Goal: Browse casually: Explore the website without a specific task or goal

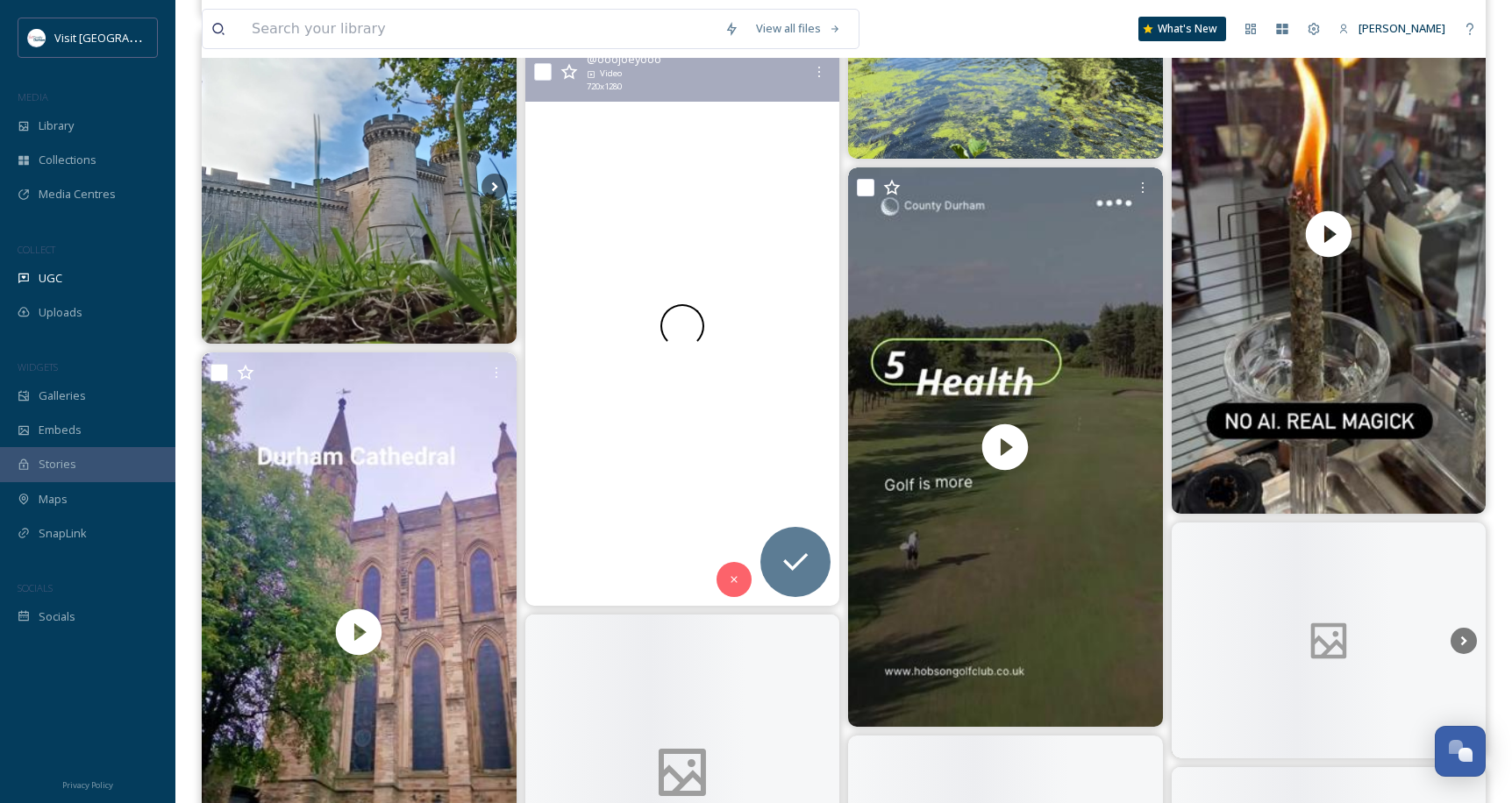
scroll to position [2045, 0]
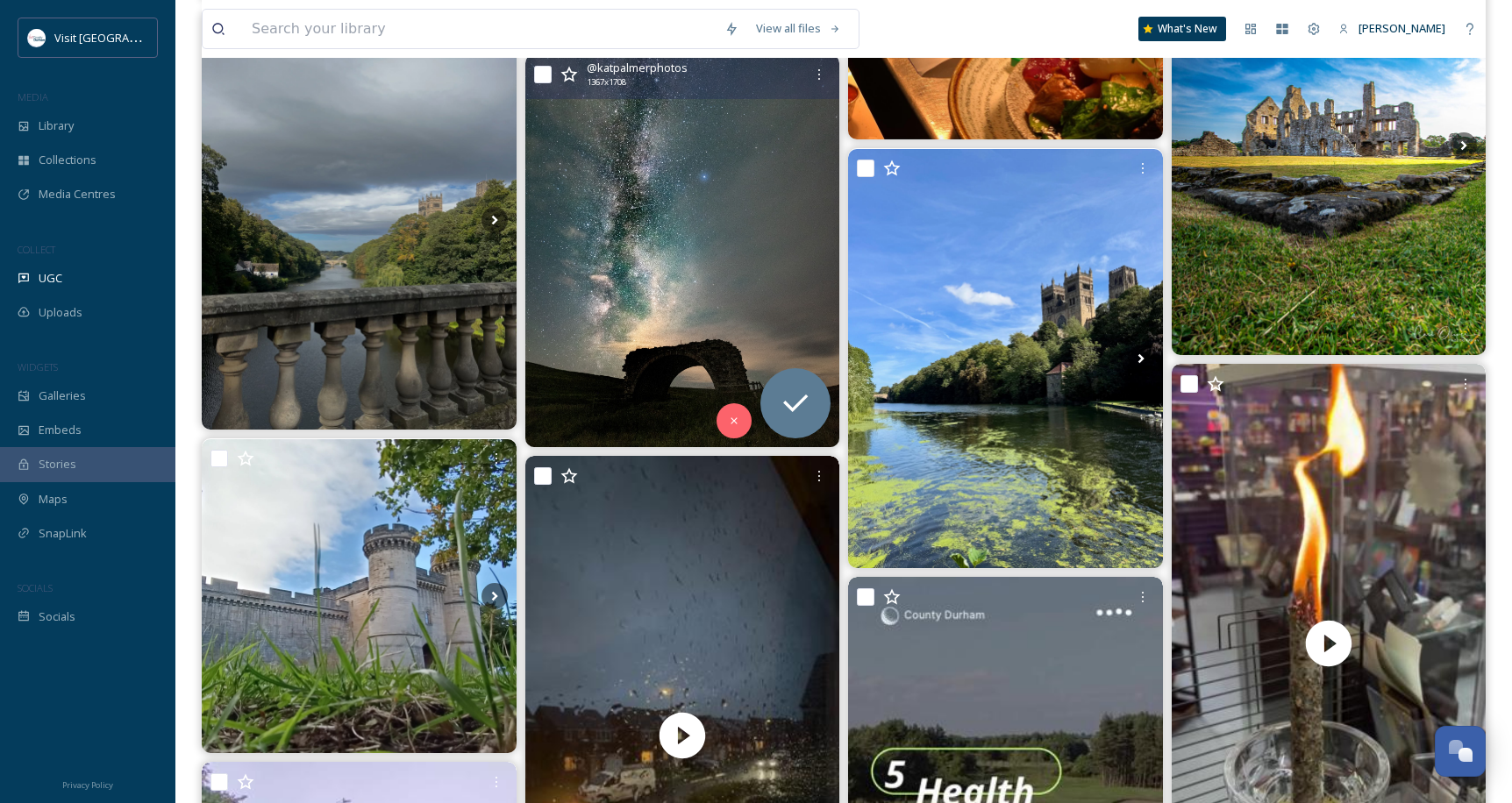
click at [763, 255] on img at bounding box center [683, 251] width 315 height 393
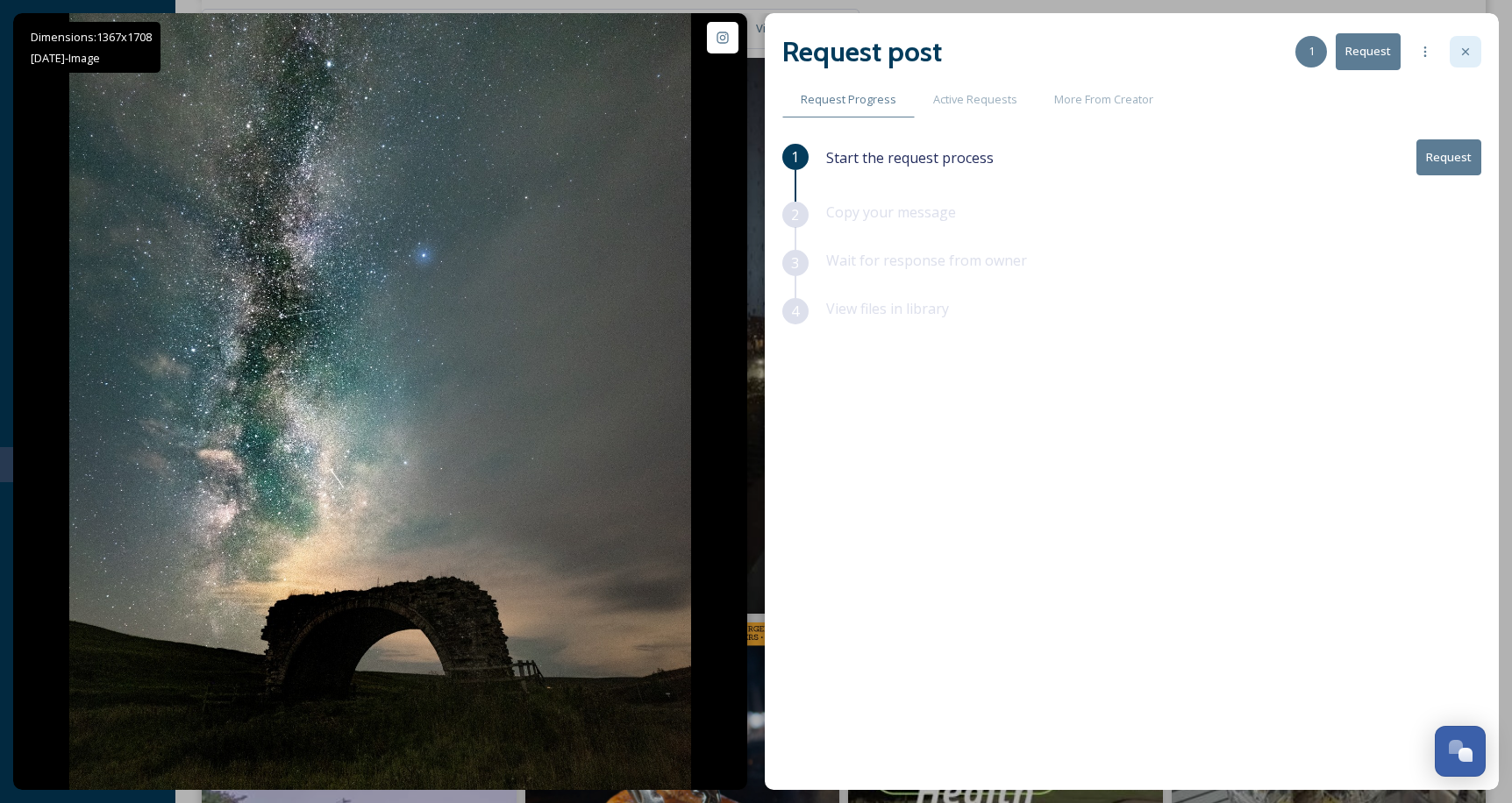
click at [1457, 49] on div at bounding box center [1466, 51] width 31 height 31
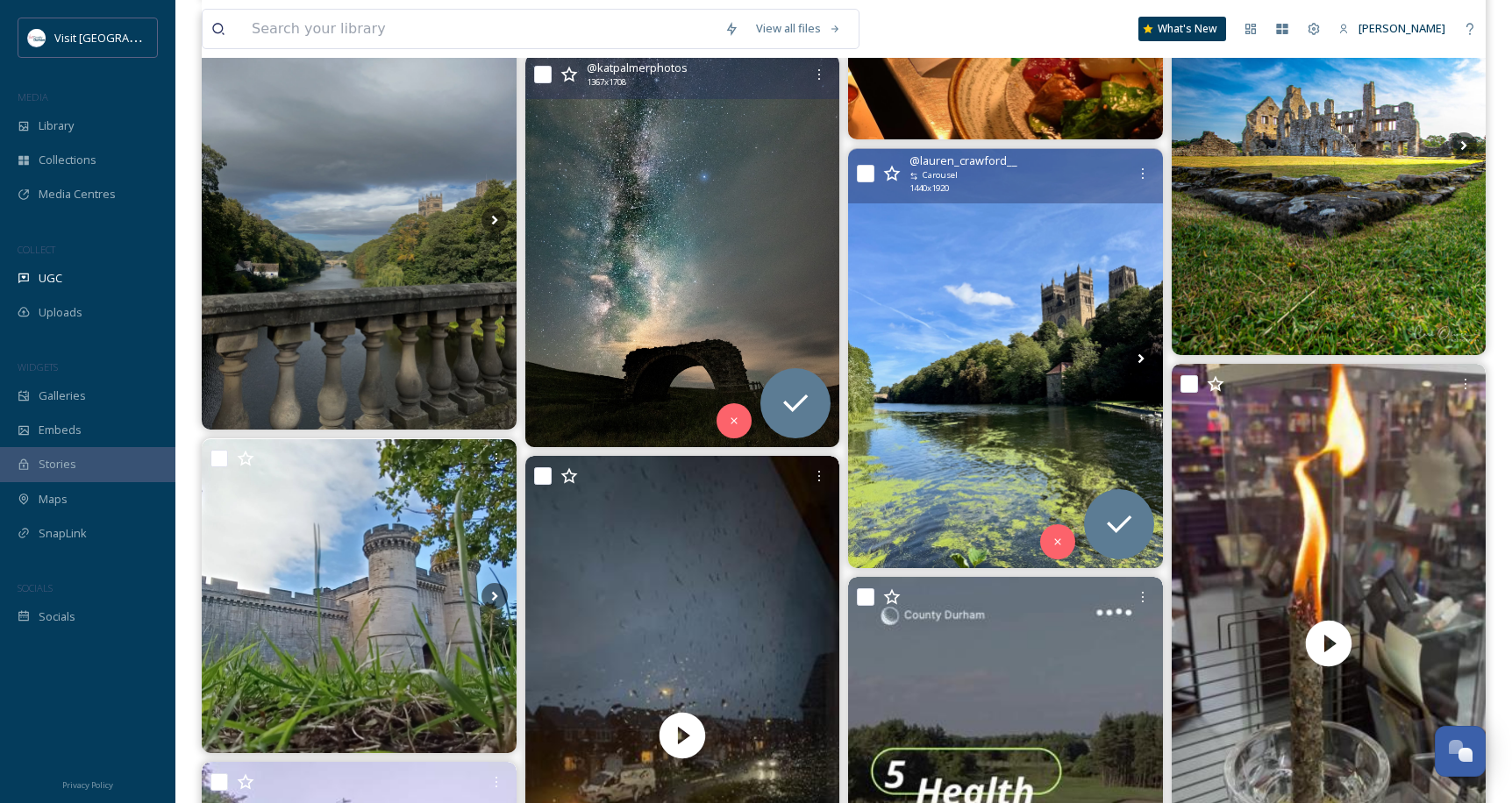
click at [1085, 323] on img at bounding box center [1005, 358] width 315 height 419
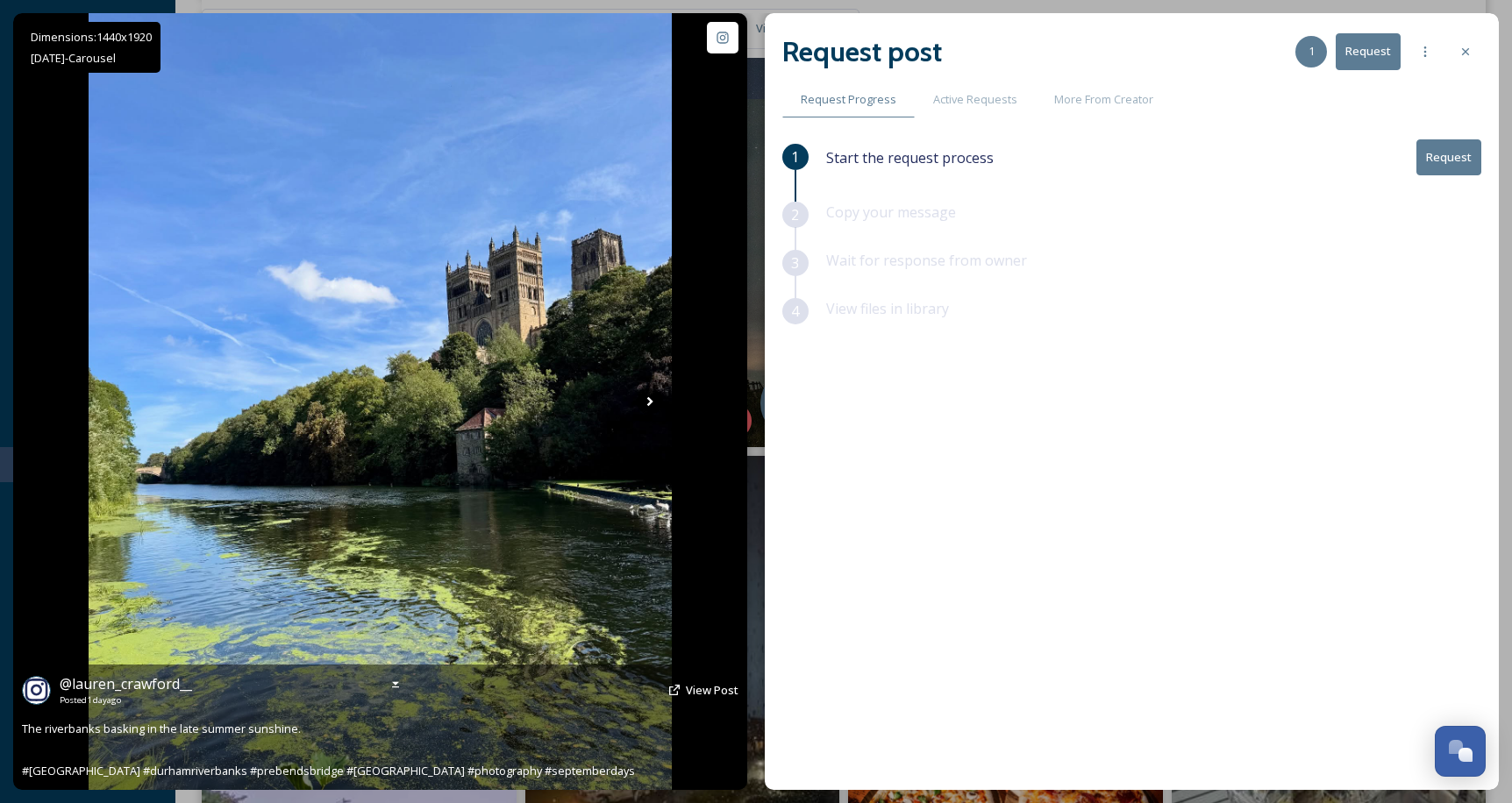
click at [643, 403] on icon at bounding box center [650, 401] width 26 height 26
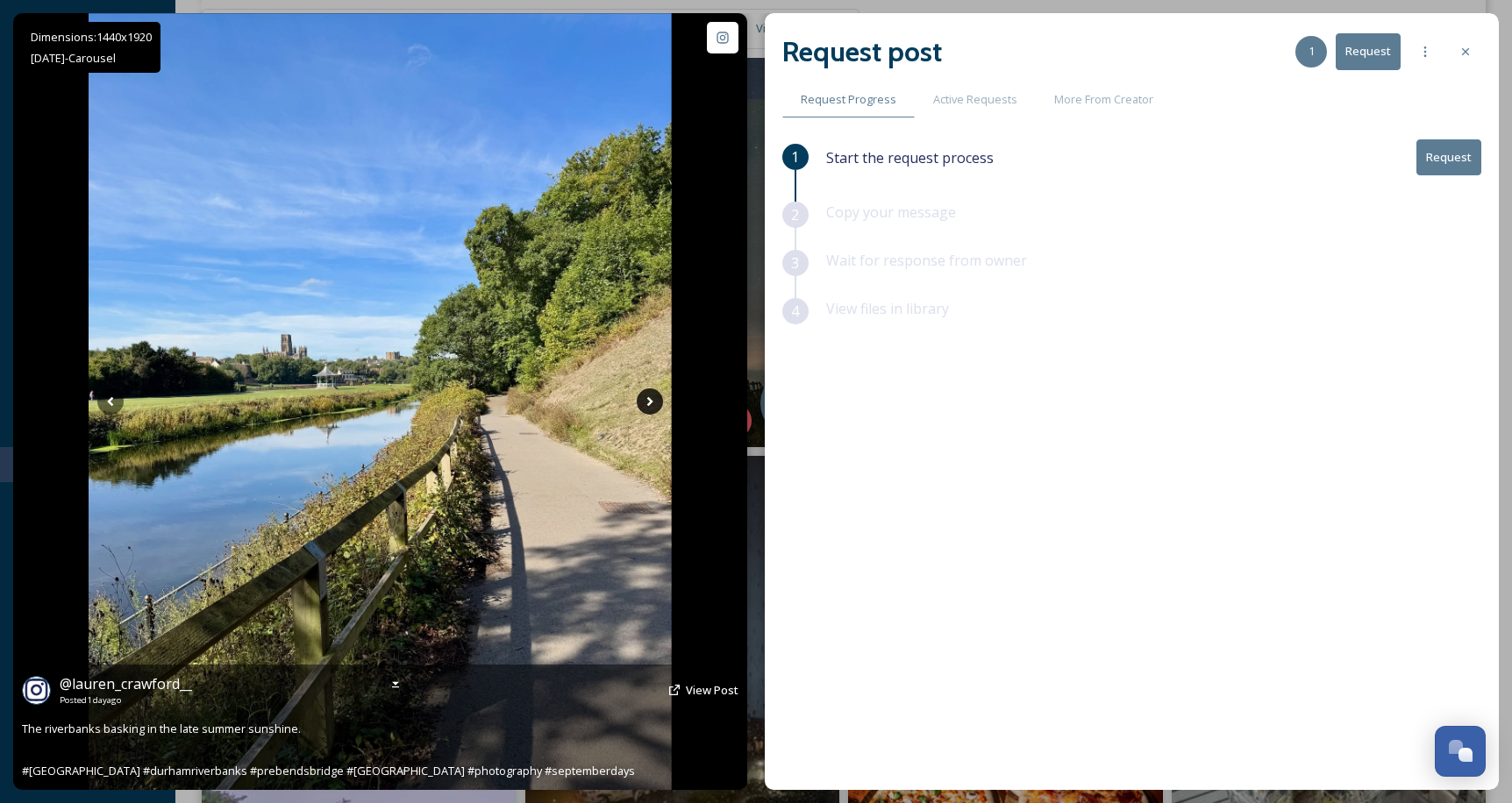
click at [642, 407] on icon at bounding box center [650, 401] width 26 height 26
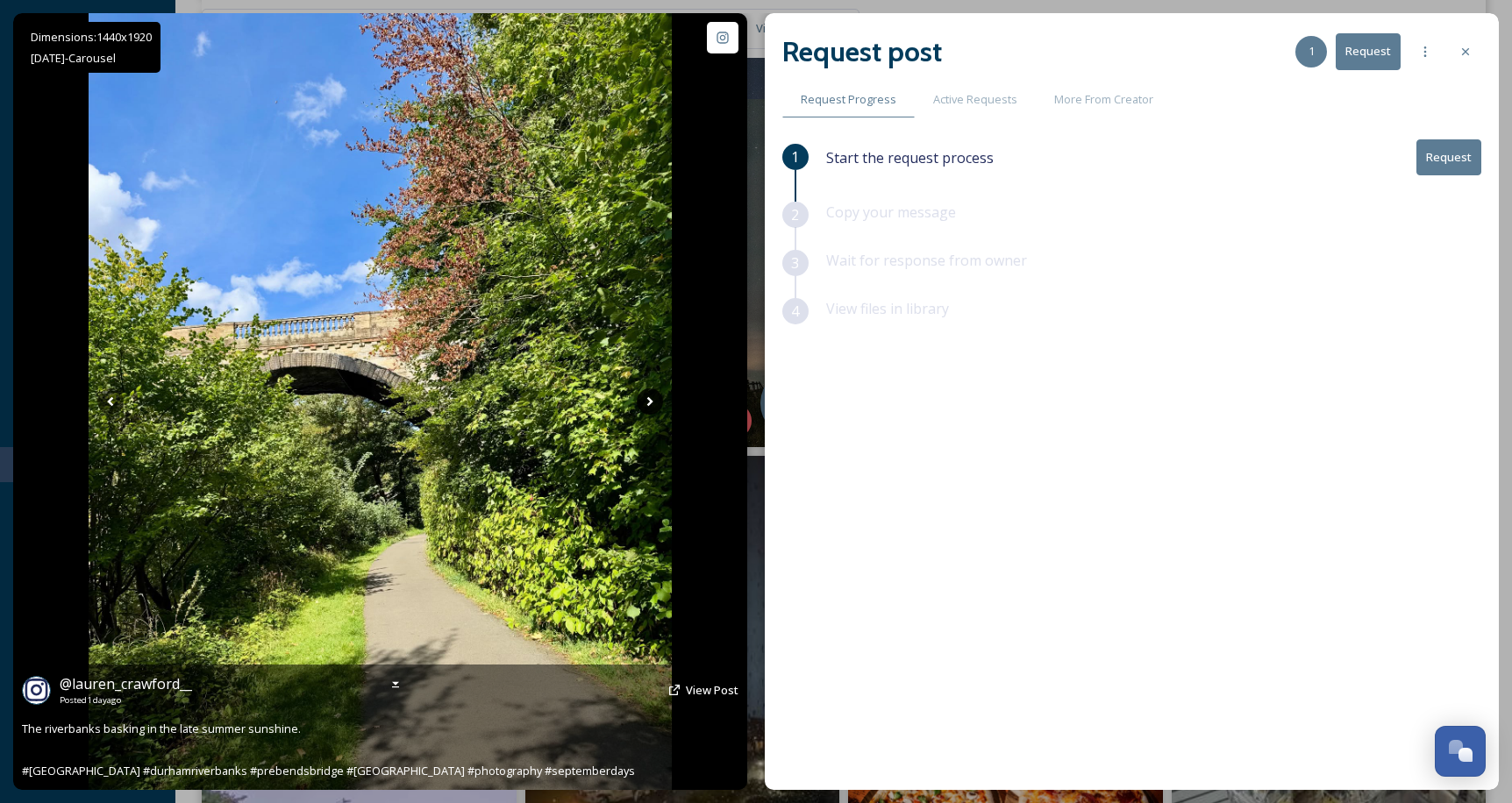
click at [655, 397] on icon at bounding box center [650, 401] width 26 height 26
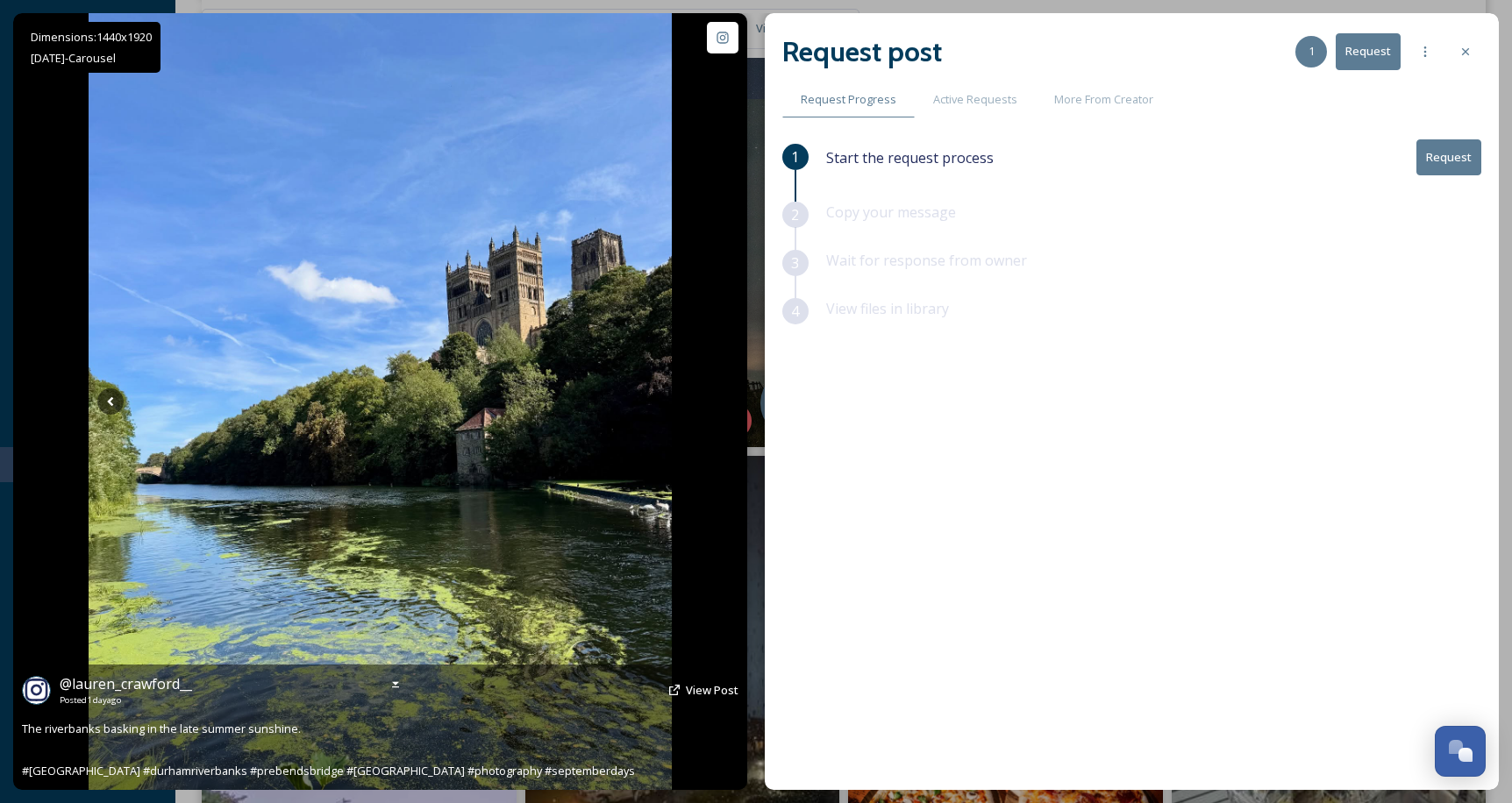
click at [647, 397] on icon at bounding box center [650, 401] width 26 height 26
click at [105, 399] on icon at bounding box center [110, 401] width 26 height 26
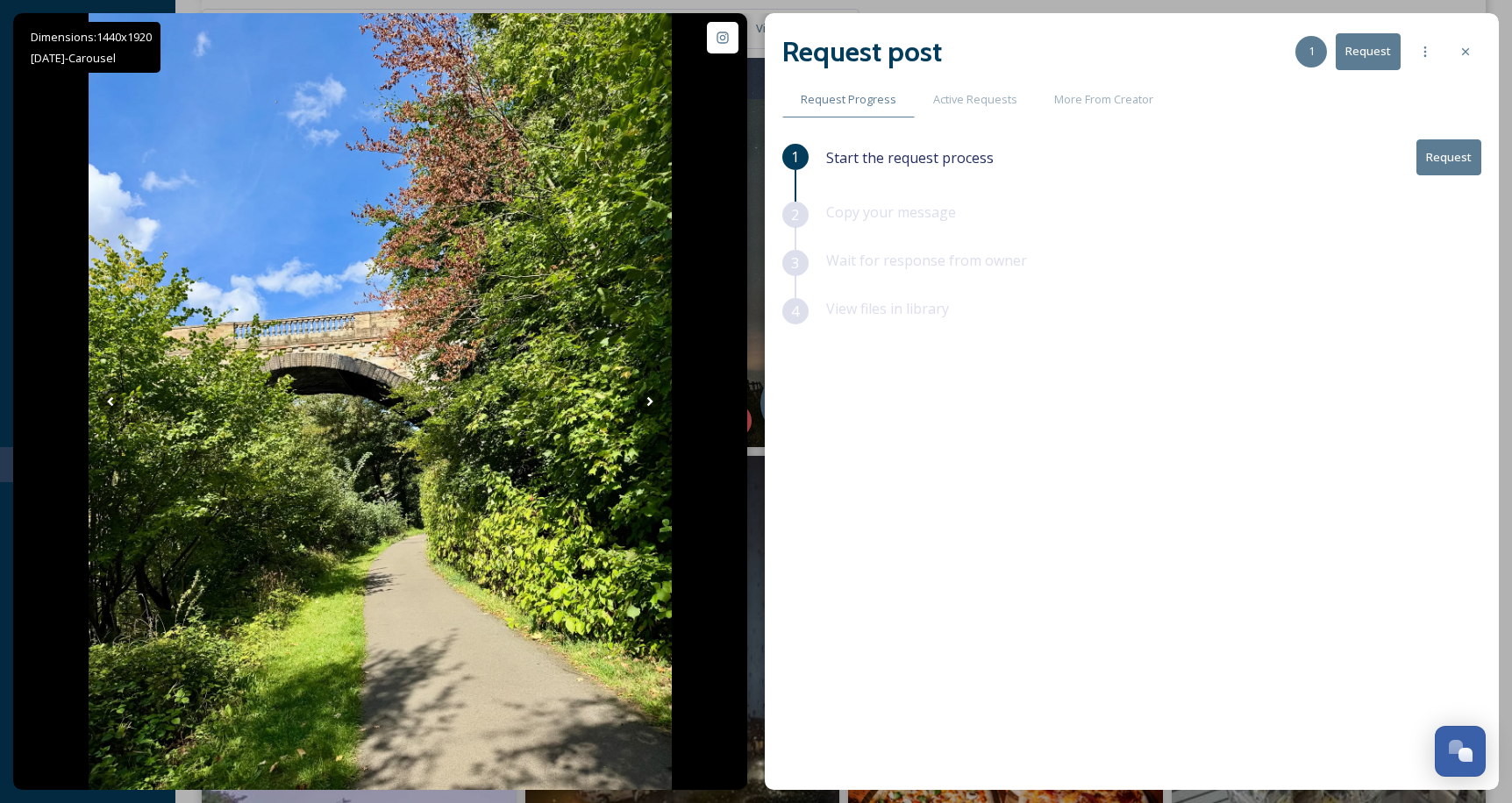
drag, startPoint x: 1461, startPoint y: 50, endPoint x: 1449, endPoint y: 68, distance: 21.6
click at [1461, 52] on icon at bounding box center [1466, 52] width 14 height 14
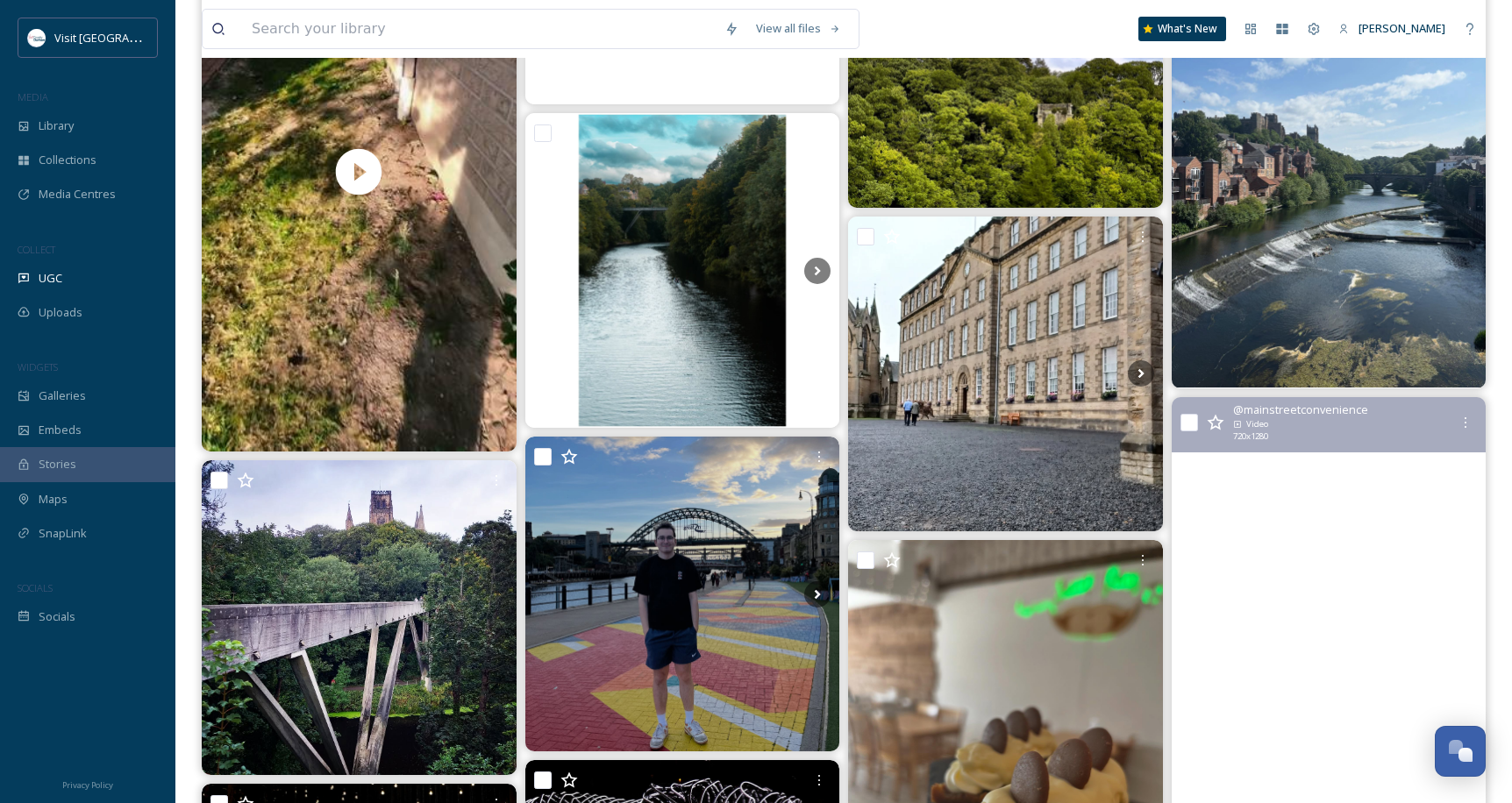
scroll to position [4093, 0]
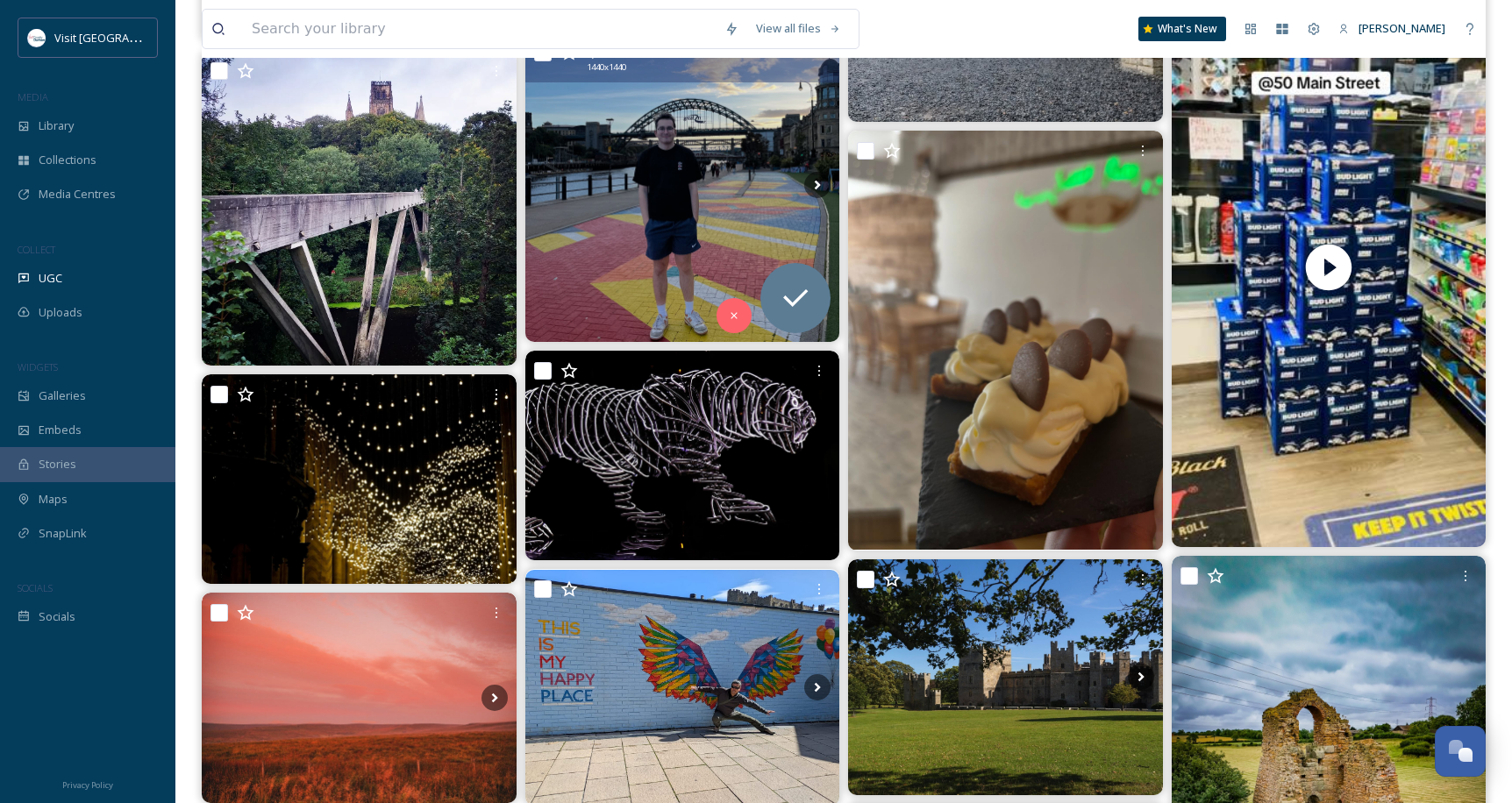
click at [613, 175] on img at bounding box center [683, 184] width 315 height 314
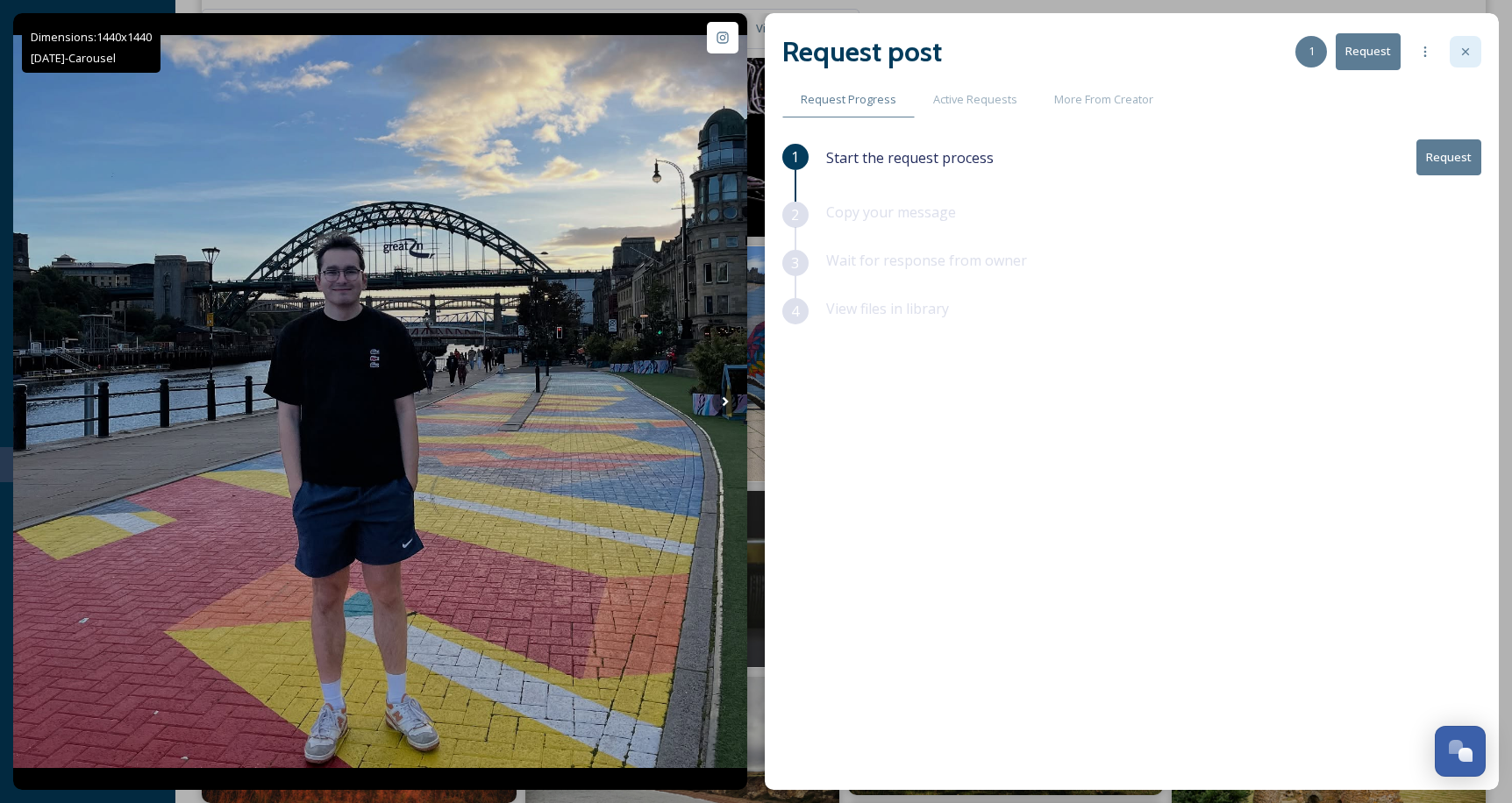
click at [1460, 59] on div at bounding box center [1466, 51] width 31 height 31
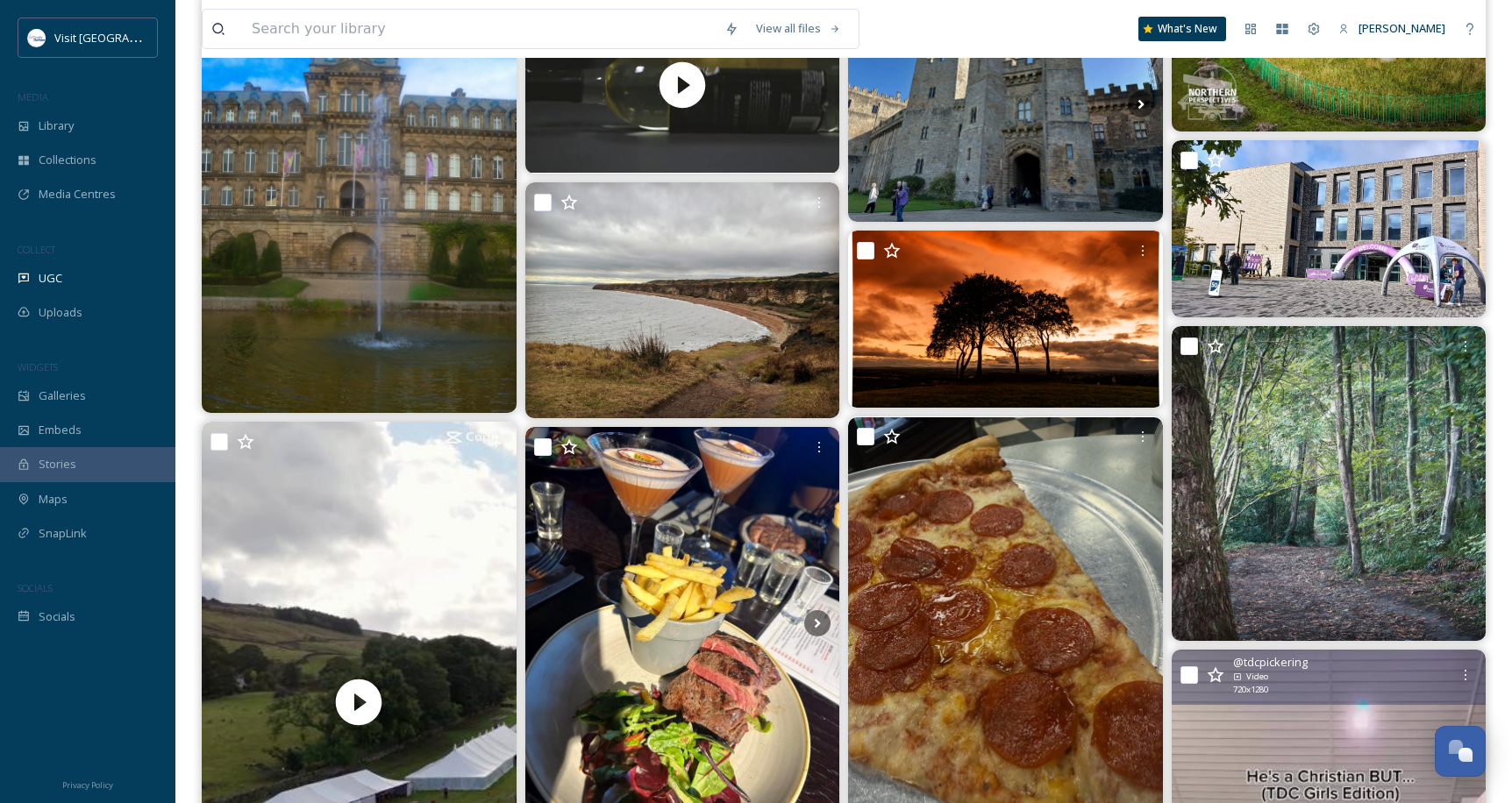
scroll to position [5320, 0]
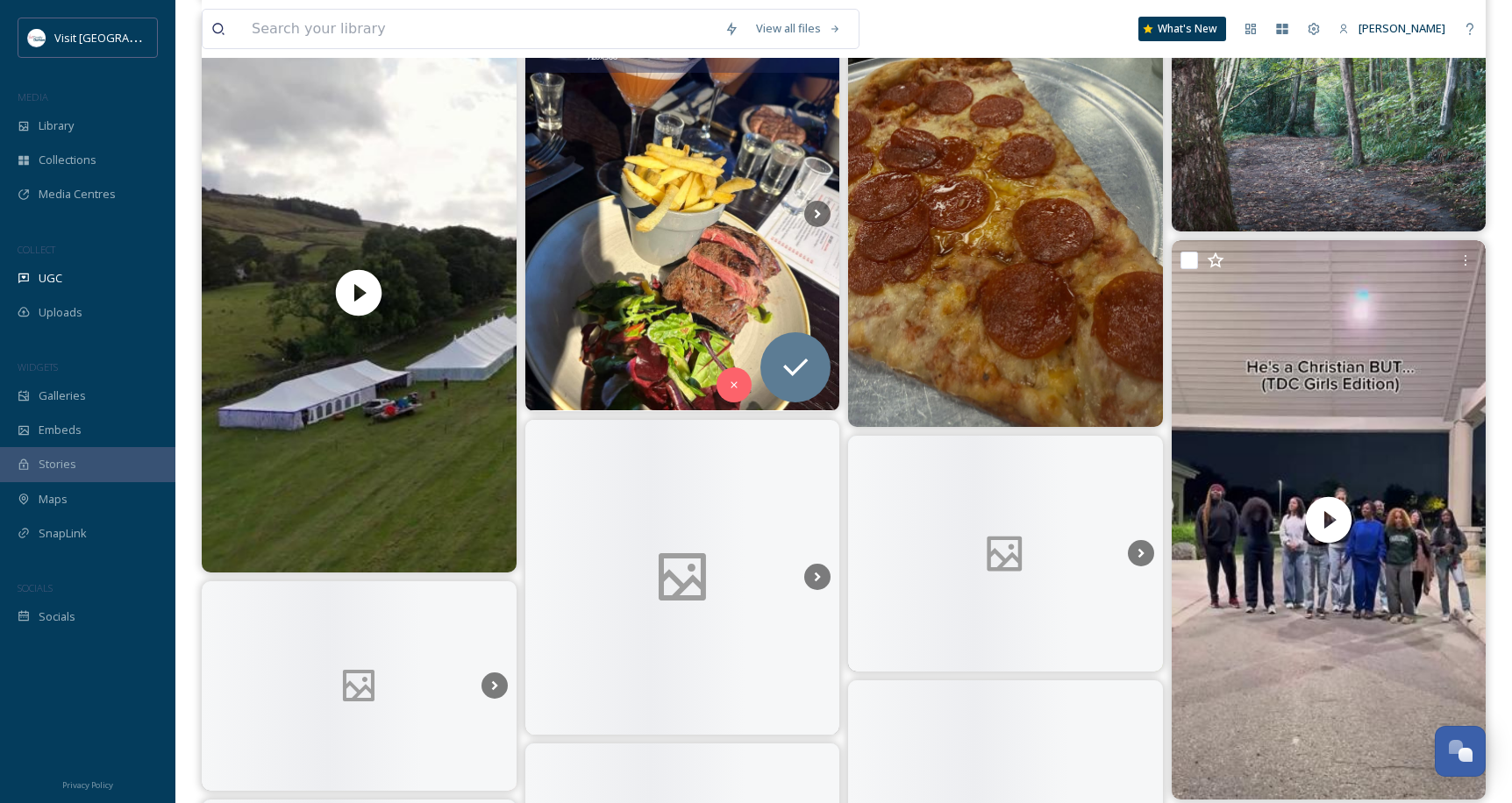
click at [651, 194] on img at bounding box center [683, 214] width 315 height 393
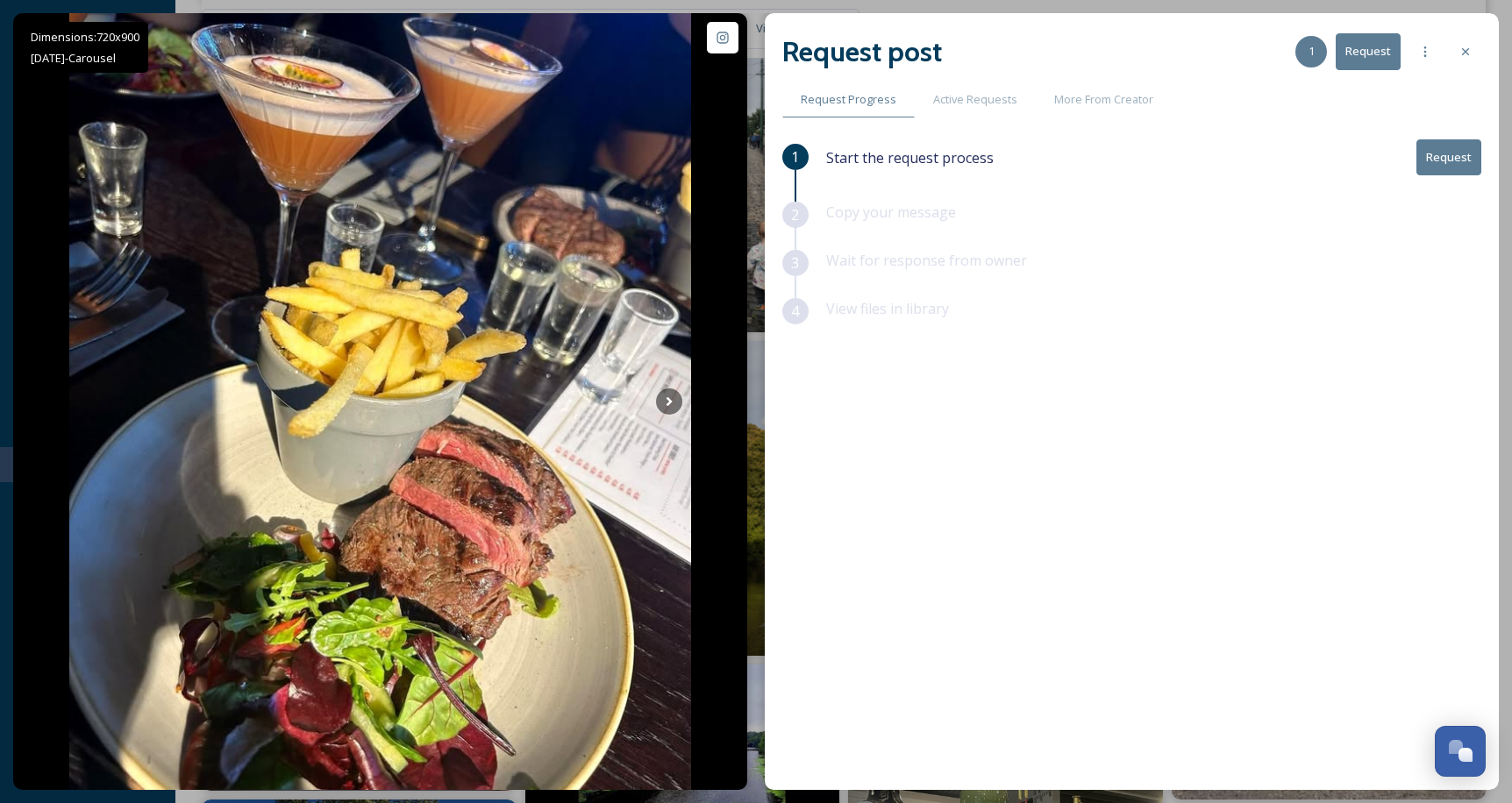
click at [1466, 42] on div at bounding box center [1466, 51] width 31 height 31
